Goal: Task Accomplishment & Management: Complete application form

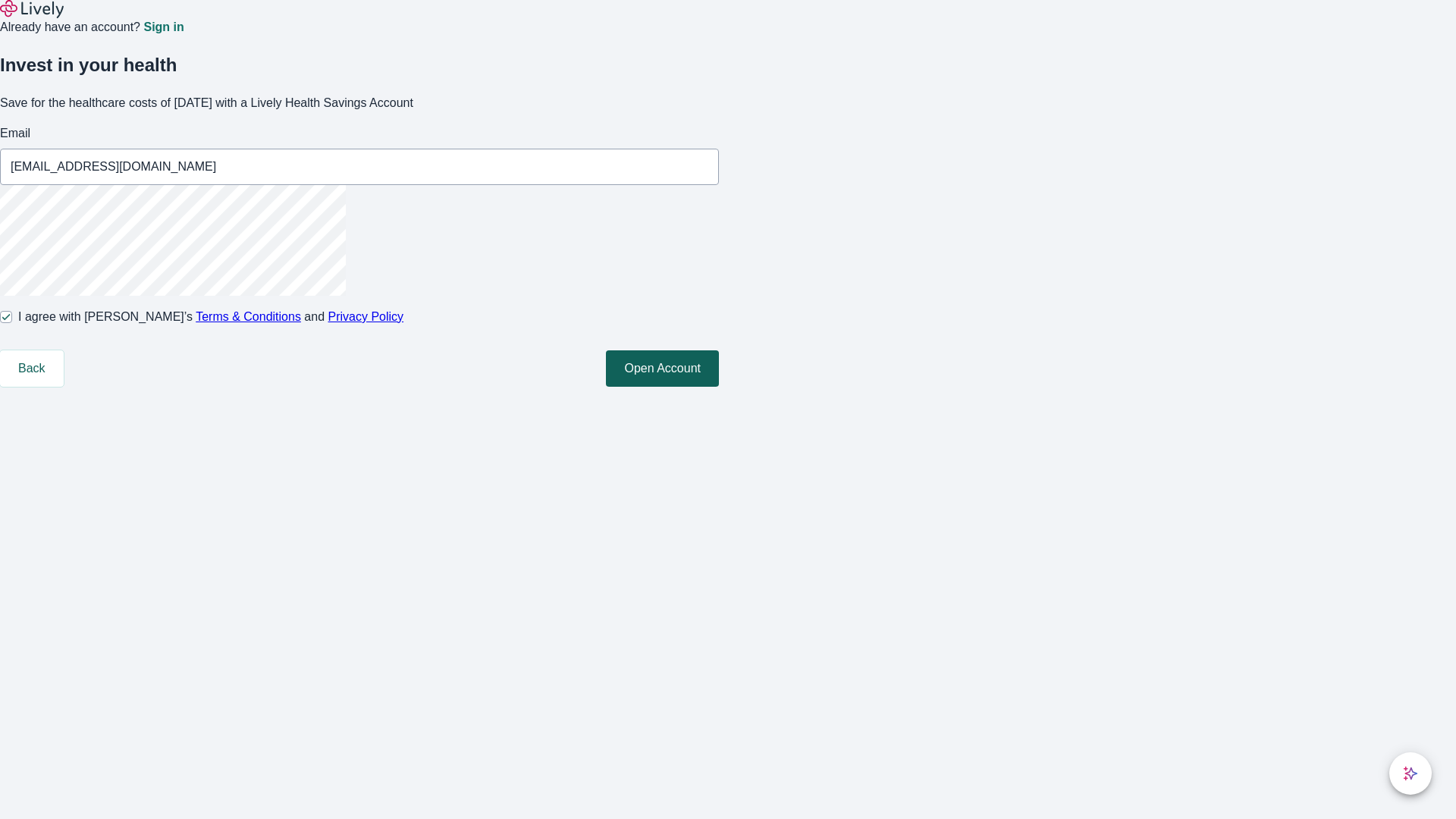
click at [719, 386] on button "Open Account" at bounding box center [663, 369] width 113 height 37
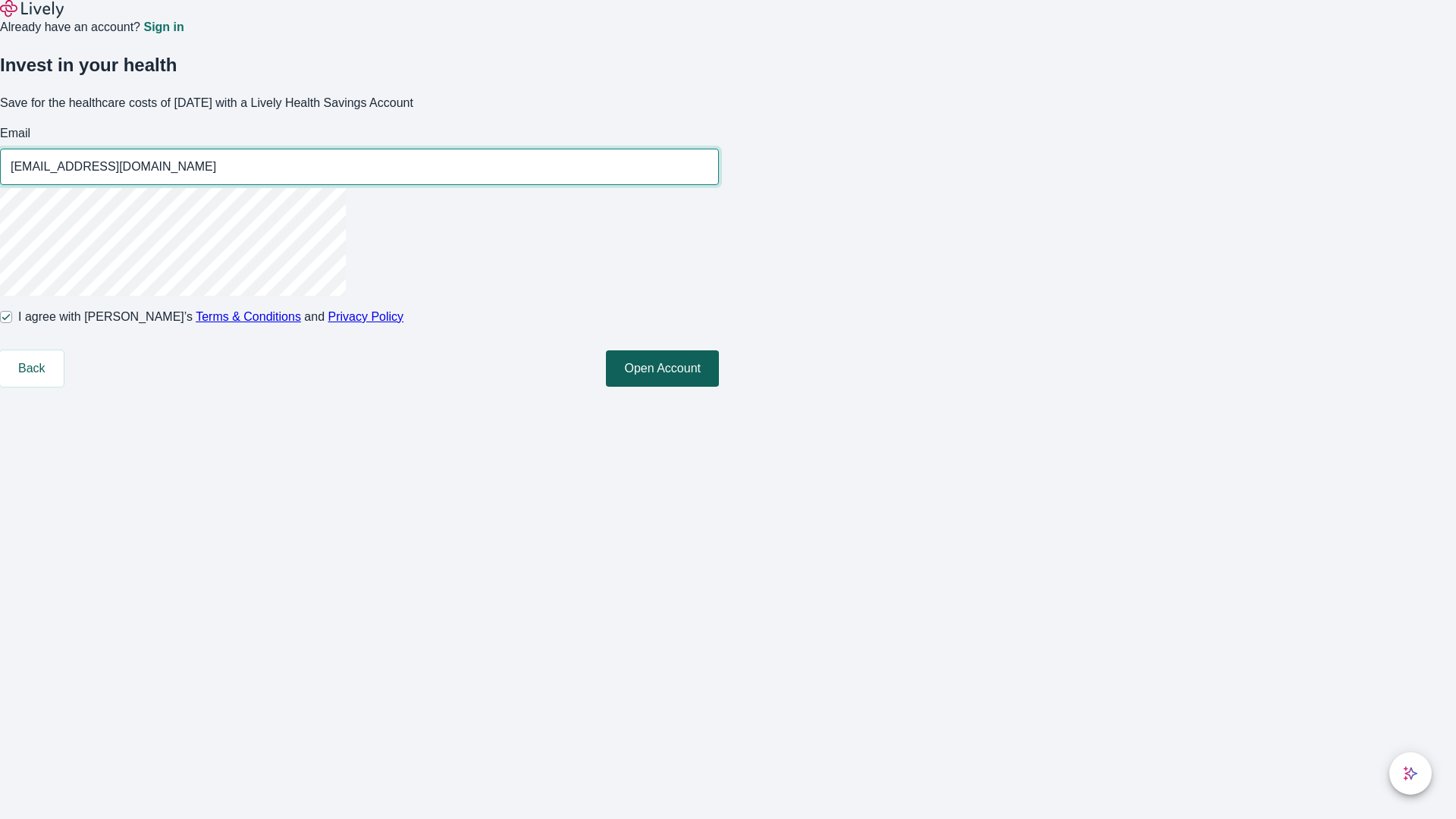
type input "[EMAIL_ADDRESS][DOMAIN_NAME]"
click at [12, 323] on input "I agree with Lively’s Terms & Conditions and Privacy Policy" at bounding box center [6, 317] width 12 height 12
checkbox input "false"
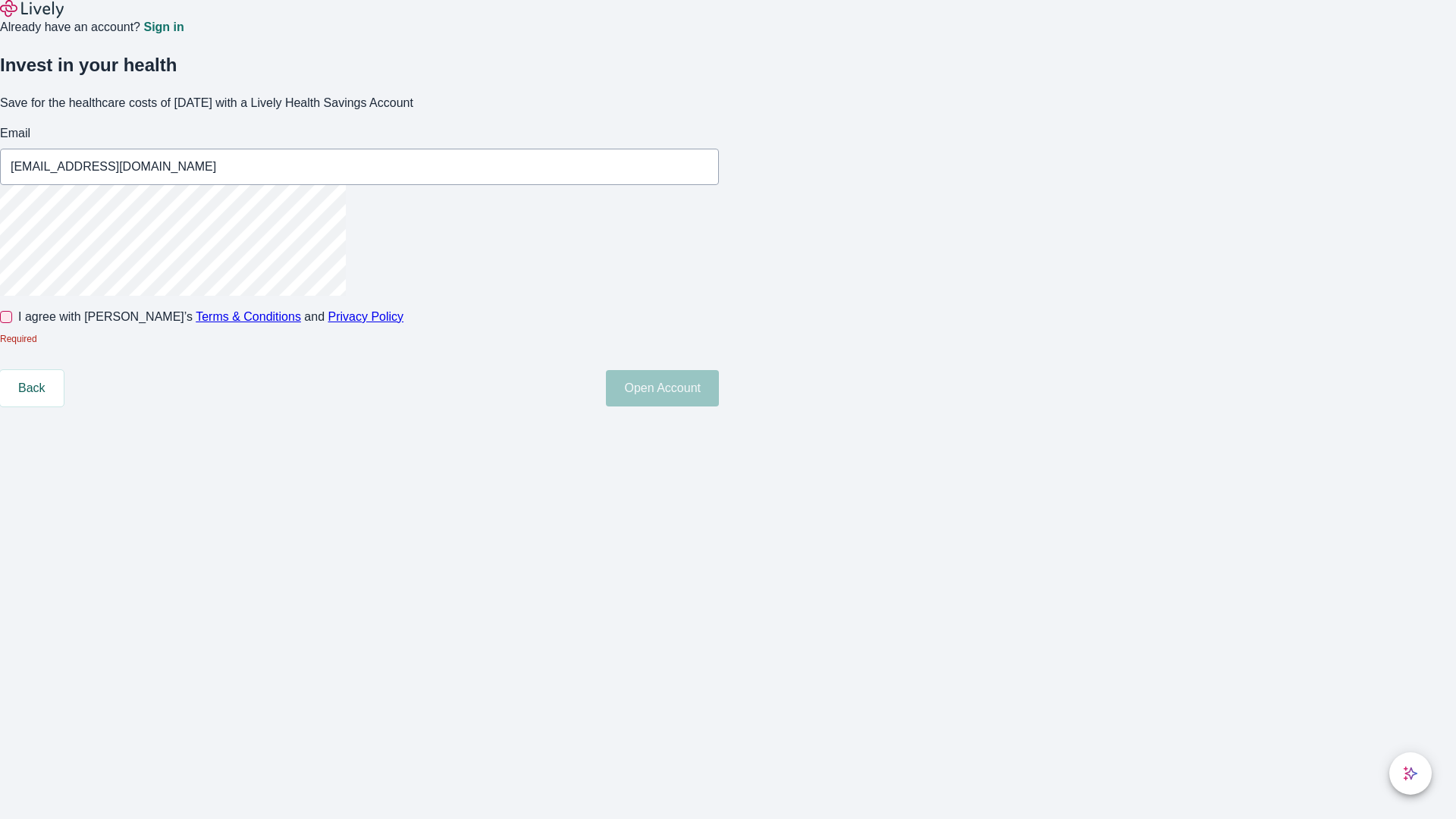
type input "[EMAIL_ADDRESS][DOMAIN_NAME]"
click at [12, 323] on input "I agree with Lively’s Terms & Conditions and Privacy Policy" at bounding box center [6, 317] width 12 height 12
checkbox input "true"
click at [719, 407] on button "Open Account" at bounding box center [663, 388] width 113 height 37
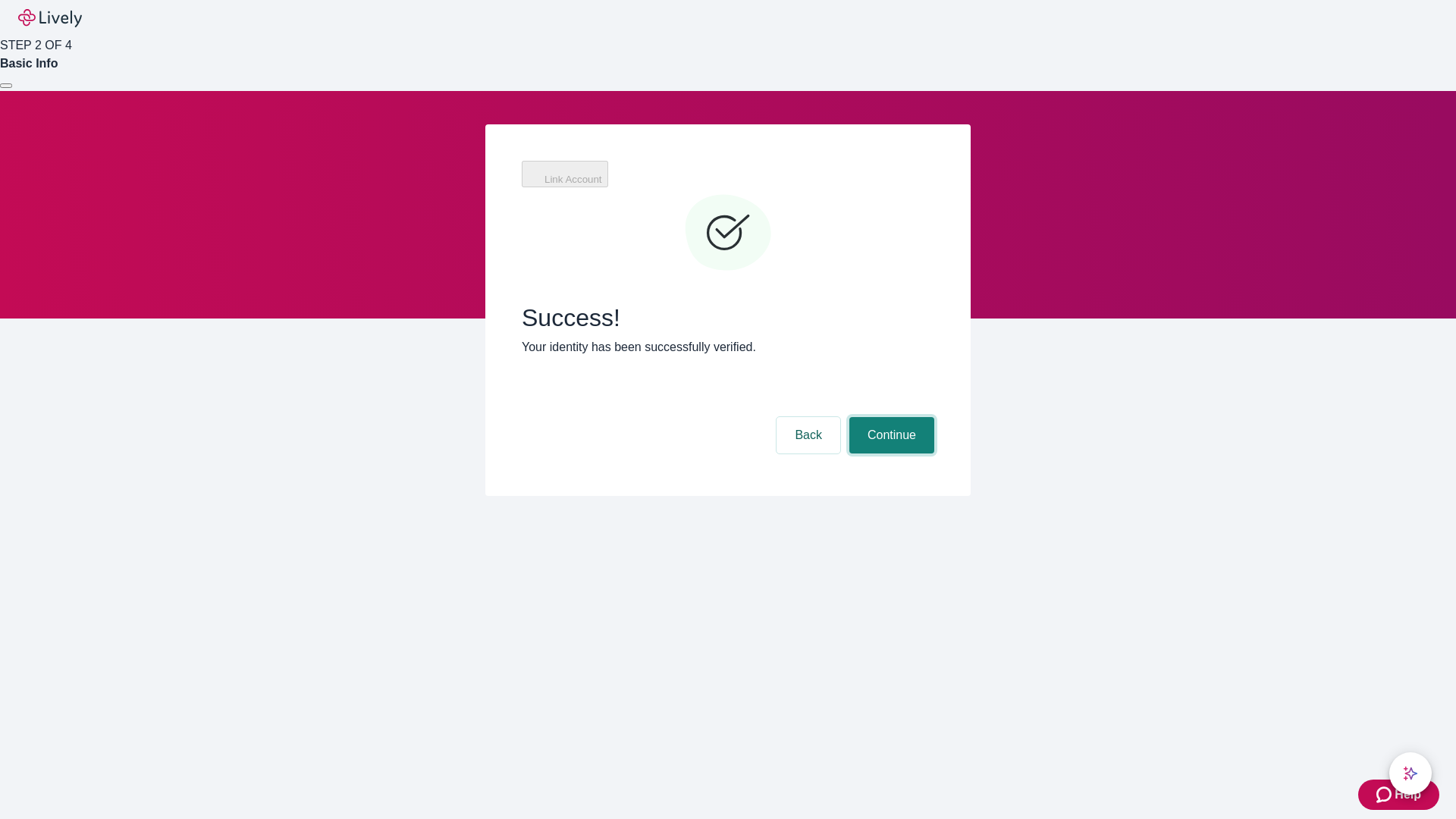
click at [890, 417] on button "Continue" at bounding box center [892, 435] width 85 height 37
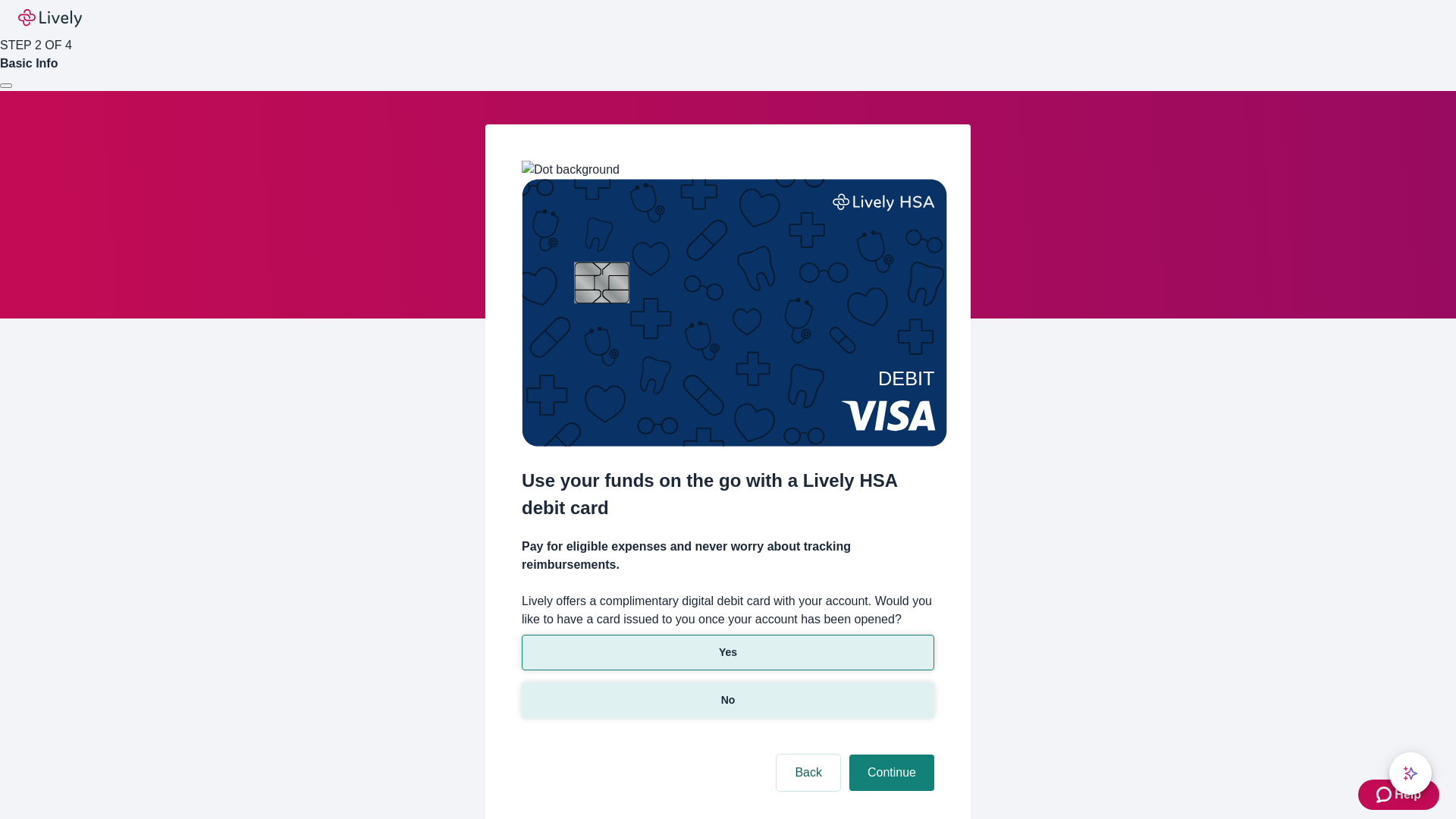
click at [727, 692] on p "No" at bounding box center [729, 699] width 15 height 16
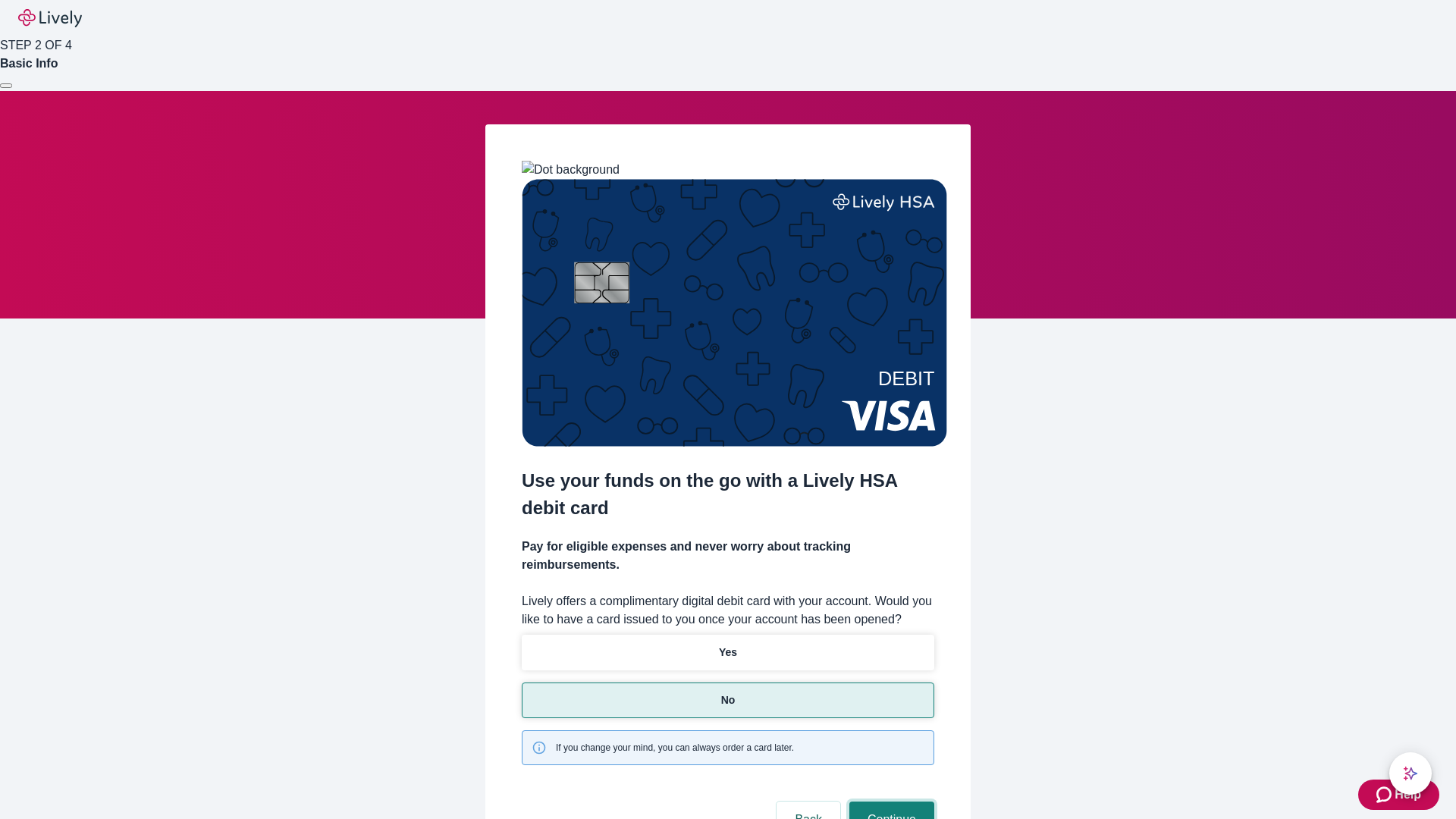
click at [890, 802] on button "Continue" at bounding box center [892, 820] width 85 height 37
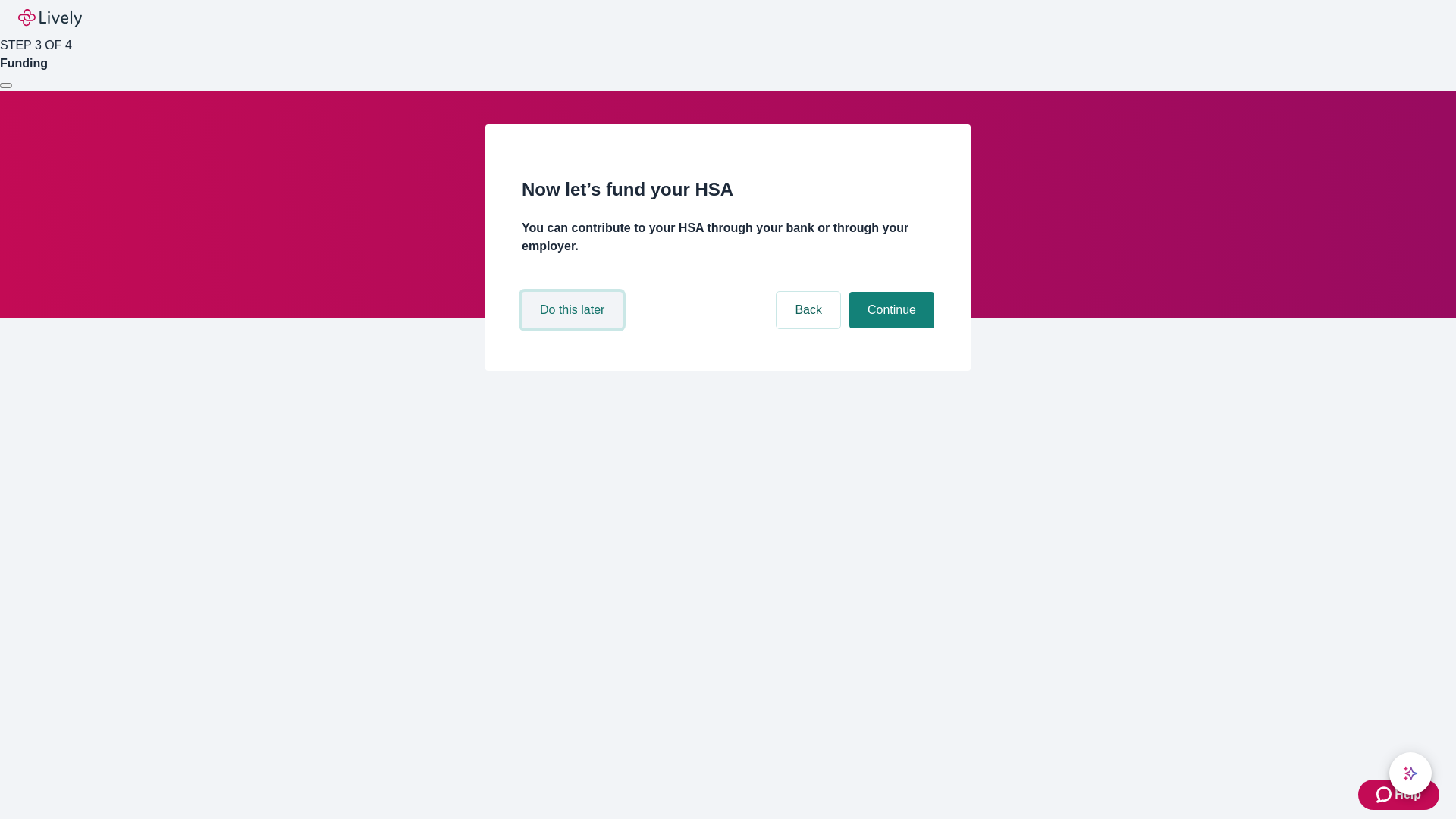
click at [574, 329] on button "Do this later" at bounding box center [572, 310] width 101 height 37
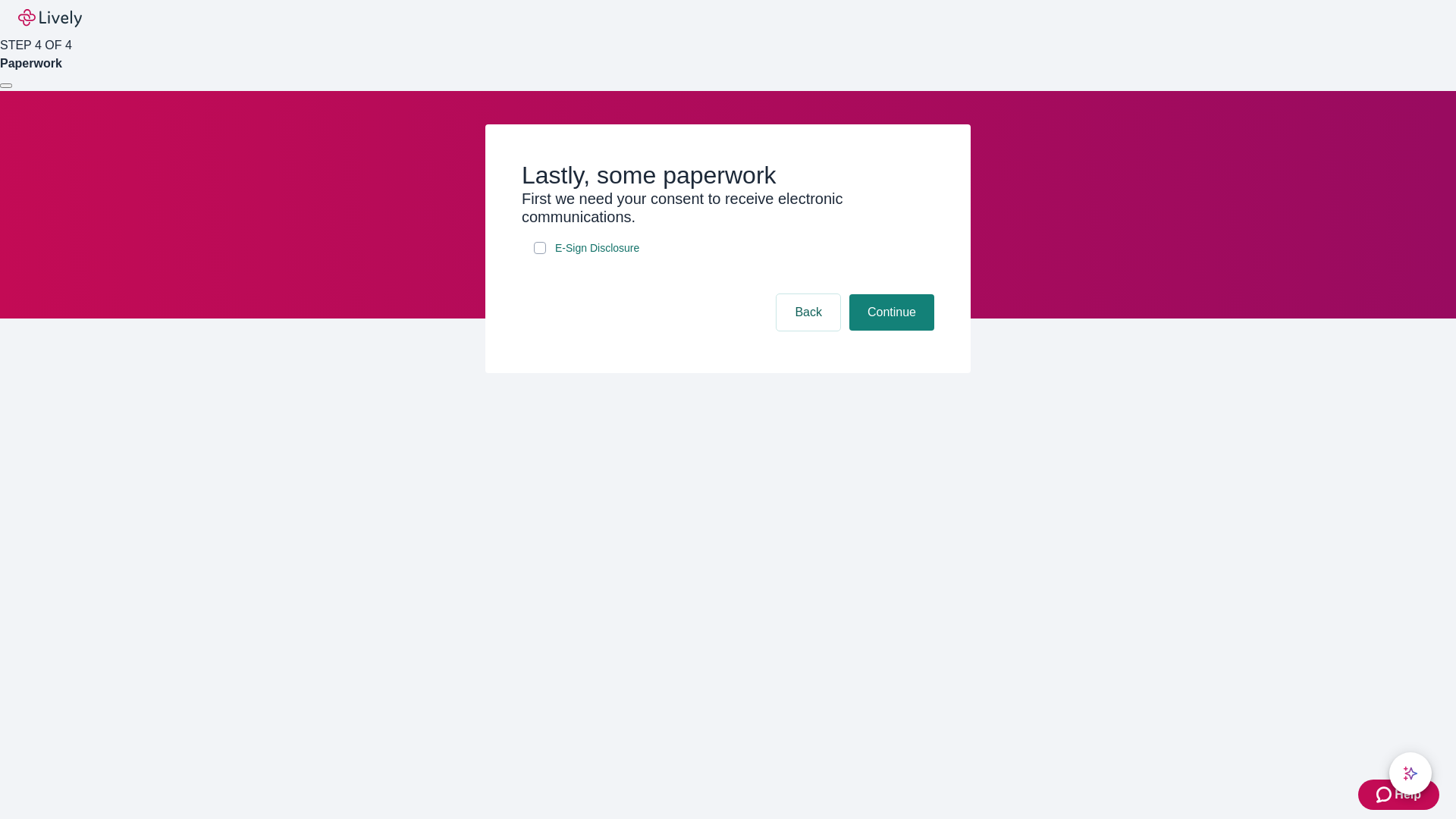
click at [540, 254] on input "E-Sign Disclosure" at bounding box center [539, 248] width 12 height 12
checkbox input "true"
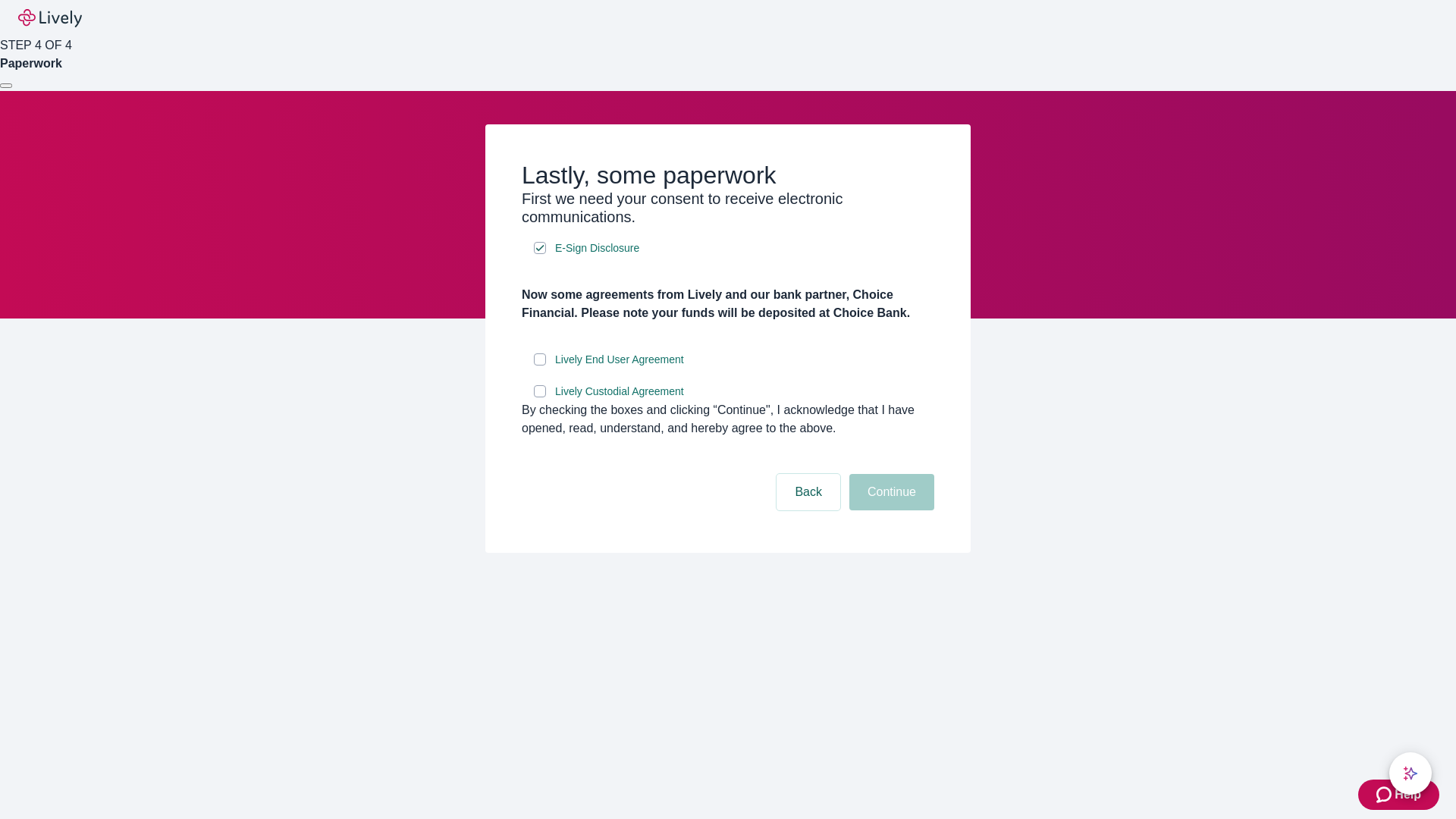
click at [540, 365] on input "Lively End User Agreement" at bounding box center [539, 359] width 12 height 12
checkbox input "true"
click at [540, 398] on input "Lively Custodial Agreement" at bounding box center [539, 391] width 12 height 12
checkbox input "true"
click at [890, 511] on button "Continue" at bounding box center [892, 492] width 85 height 37
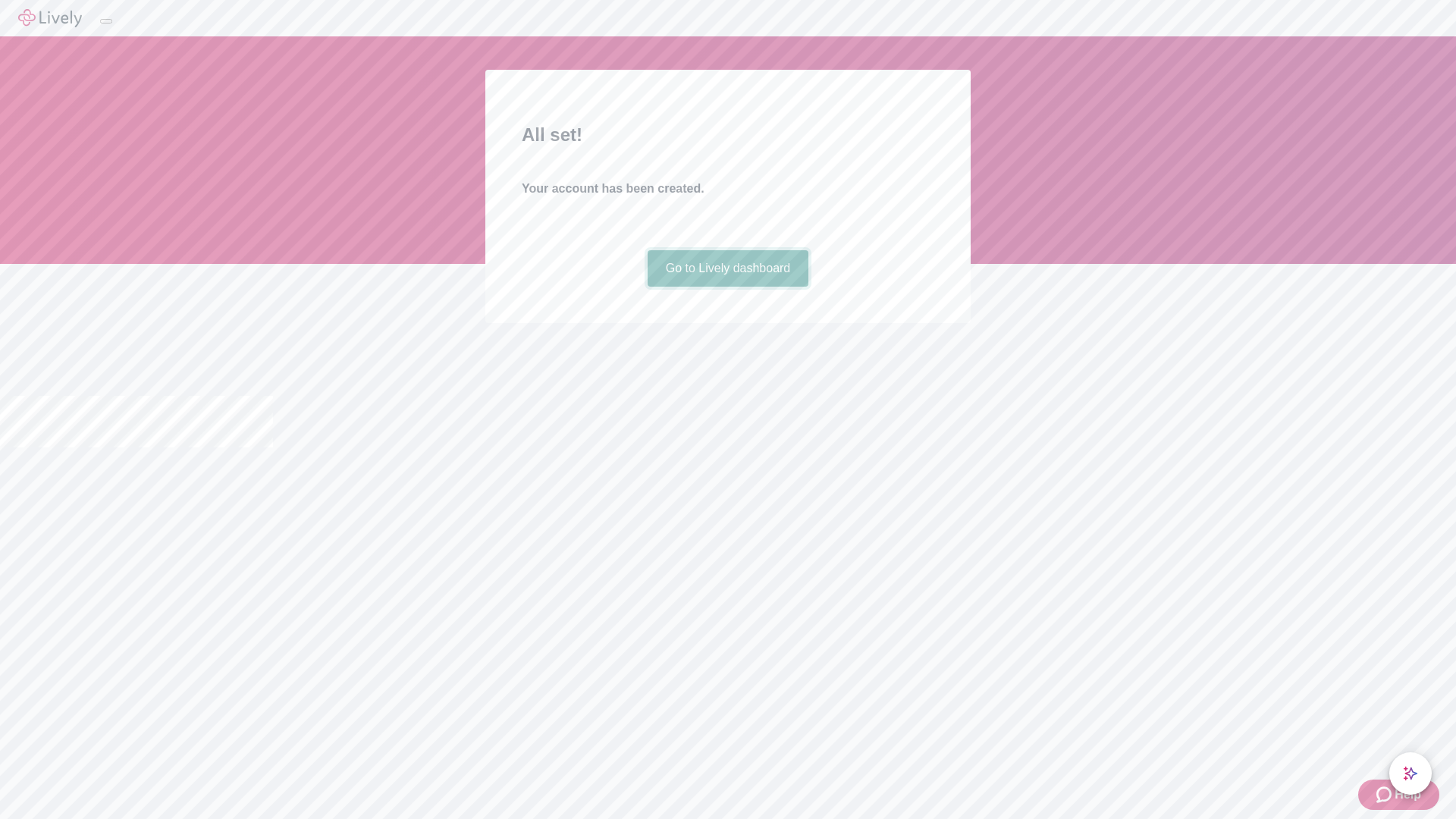
click at [727, 287] on link "Go to Lively dashboard" at bounding box center [729, 269] width 162 height 37
